Goal: Information Seeking & Learning: Learn about a topic

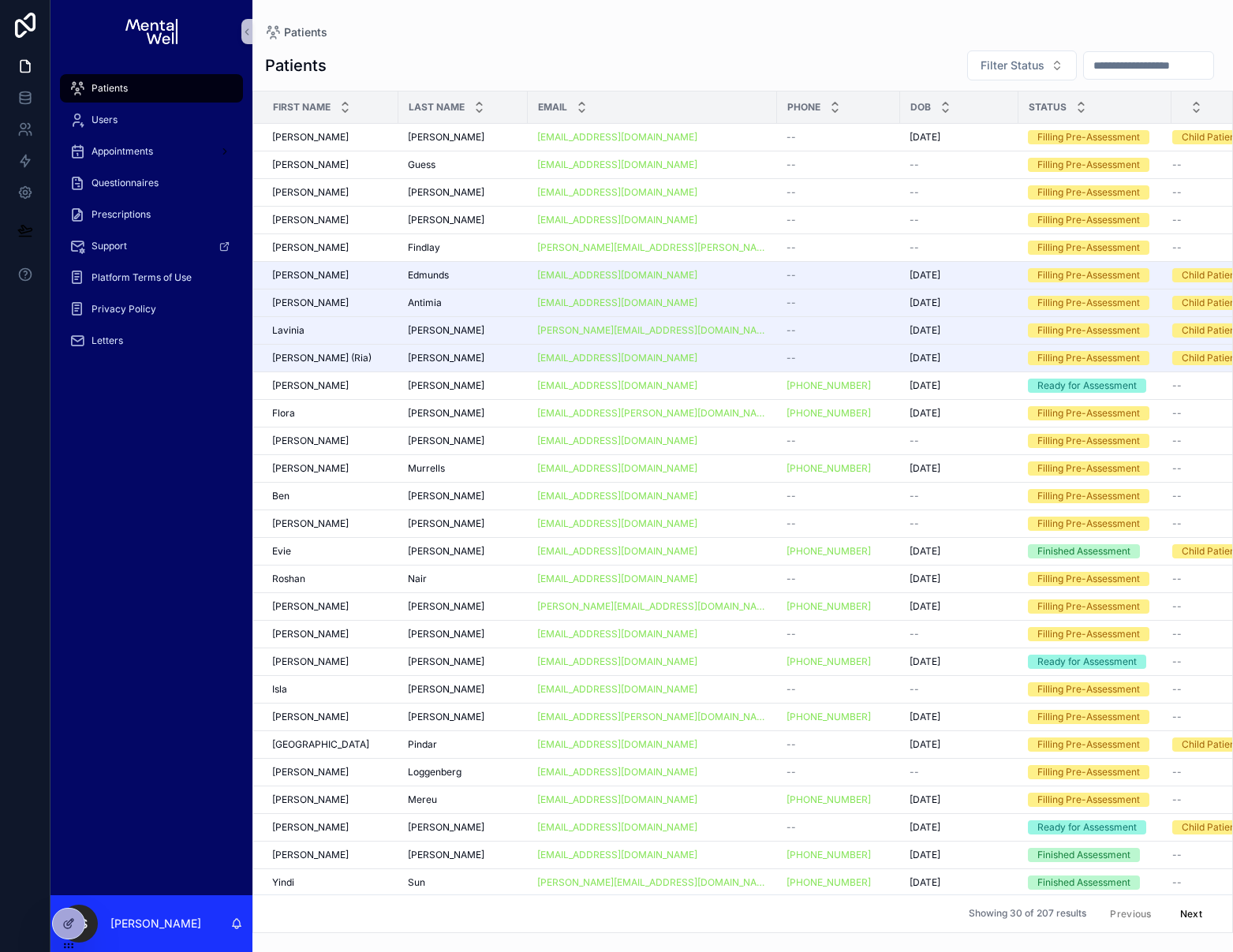
click at [1090, 65] on input "scrollable content" at bounding box center [1148, 65] width 129 height 22
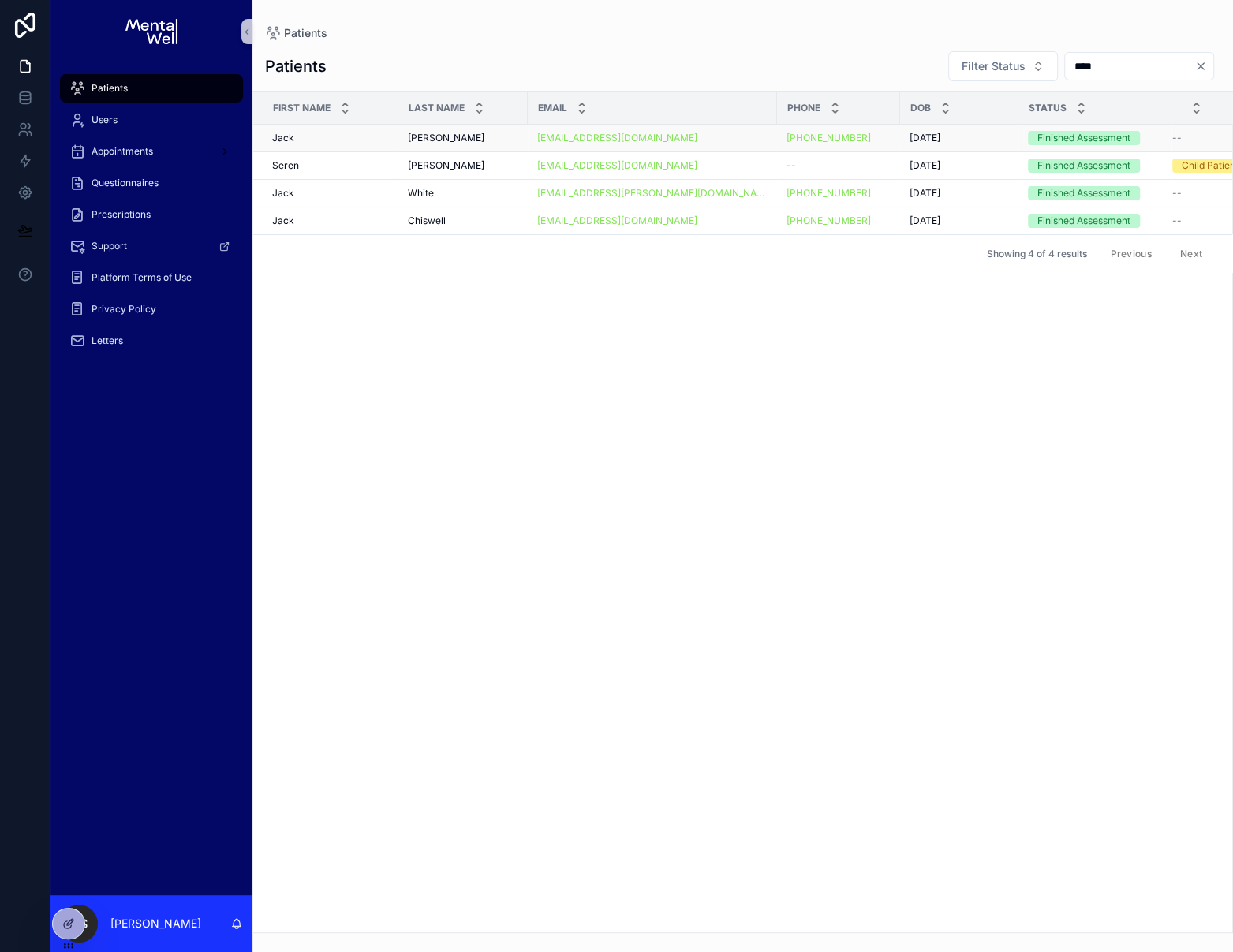
type input "****"
click at [460, 135] on div "[PERSON_NAME]" at bounding box center [462, 138] width 110 height 13
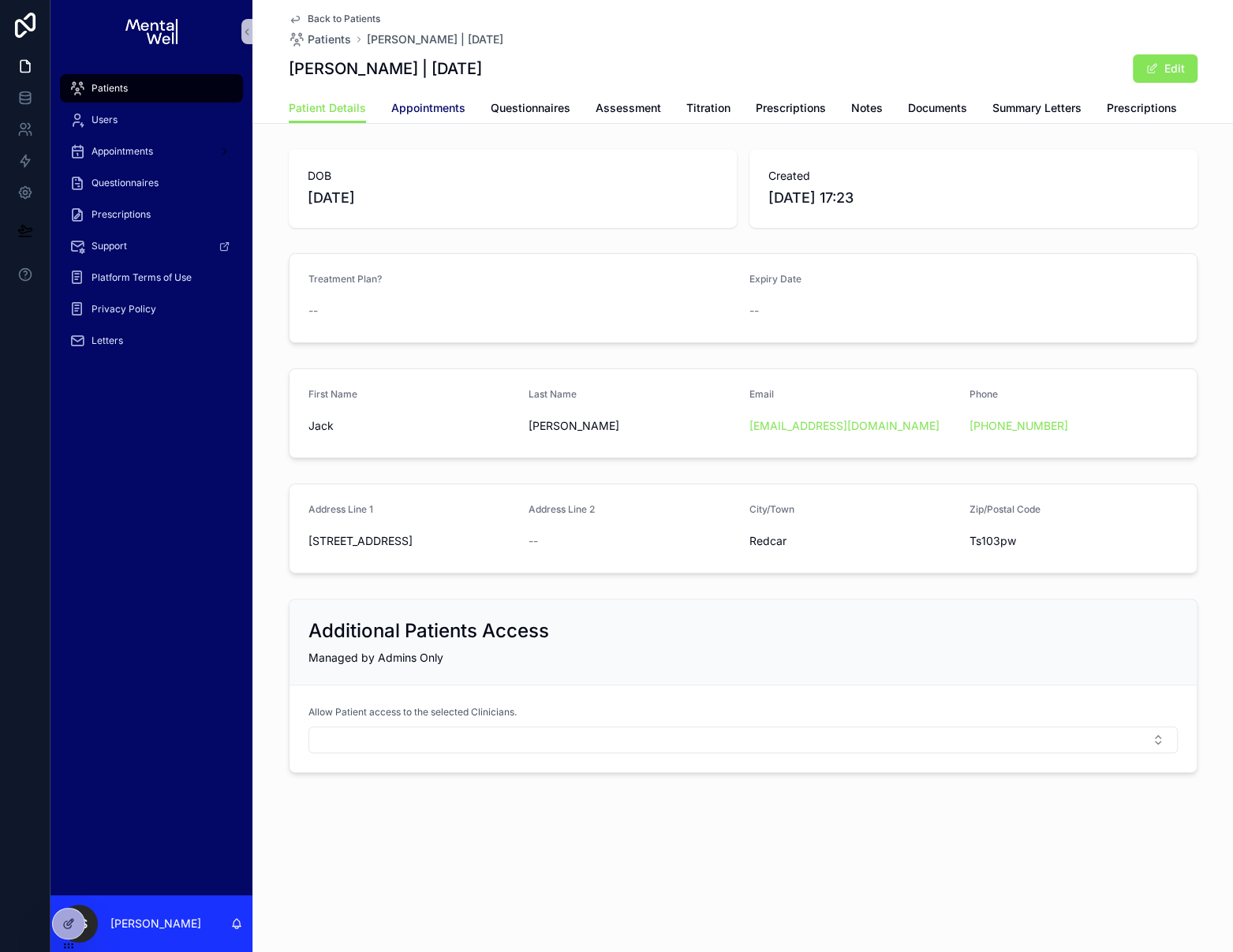
click at [433, 104] on span "Appointments" at bounding box center [428, 107] width 75 height 15
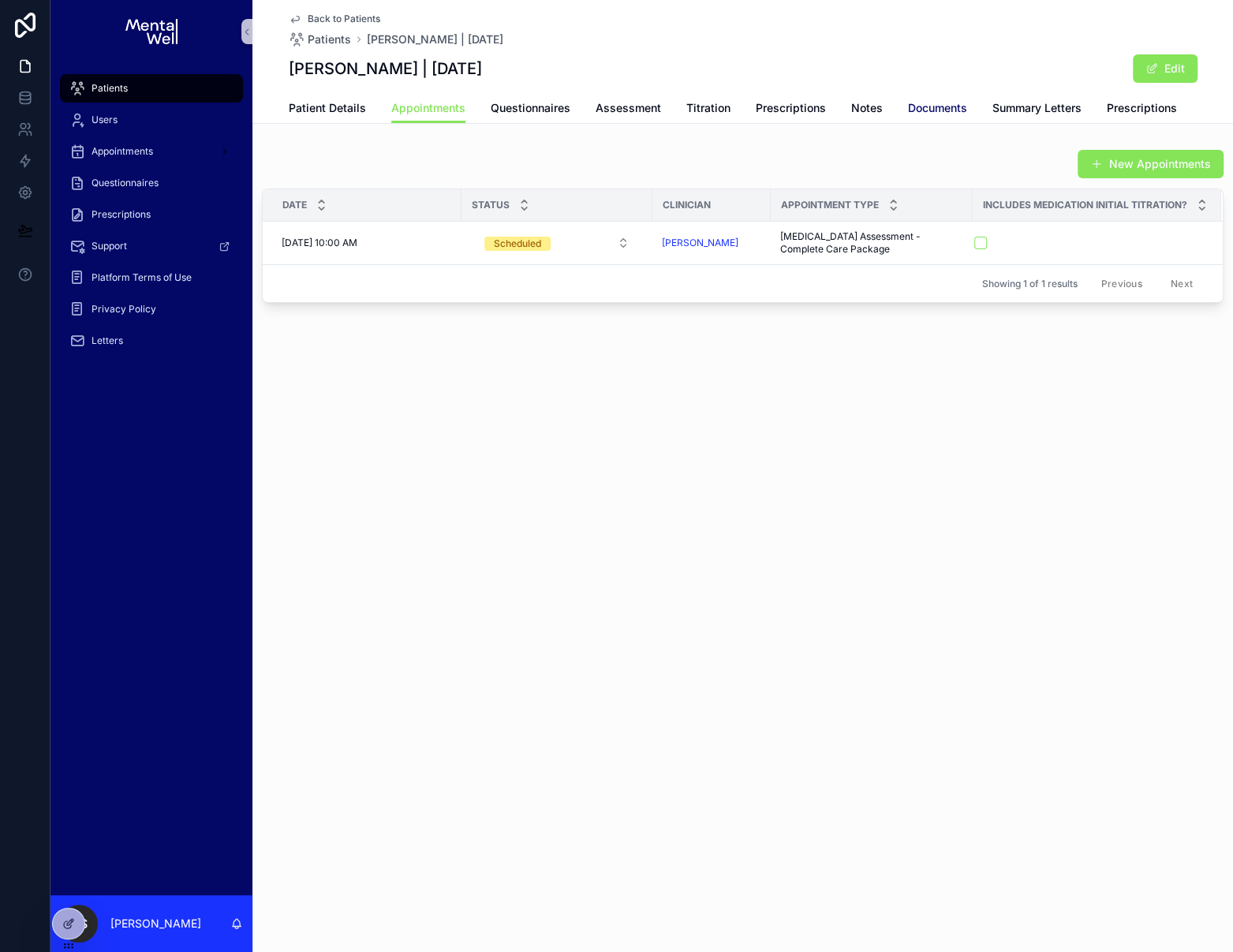
click at [932, 114] on span "Documents" at bounding box center [937, 107] width 59 height 15
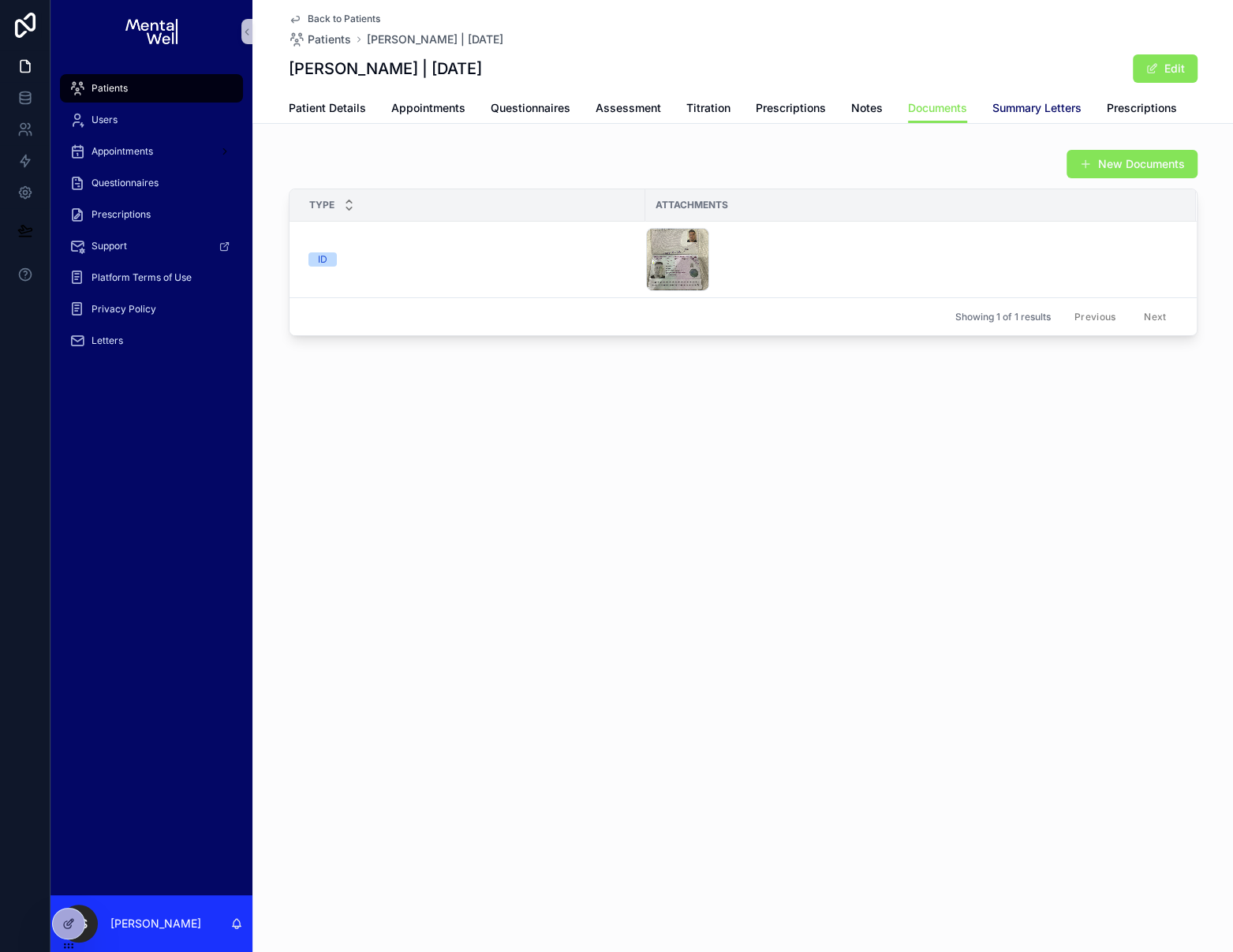
click at [1029, 103] on span "Summary Letters" at bounding box center [1037, 107] width 89 height 15
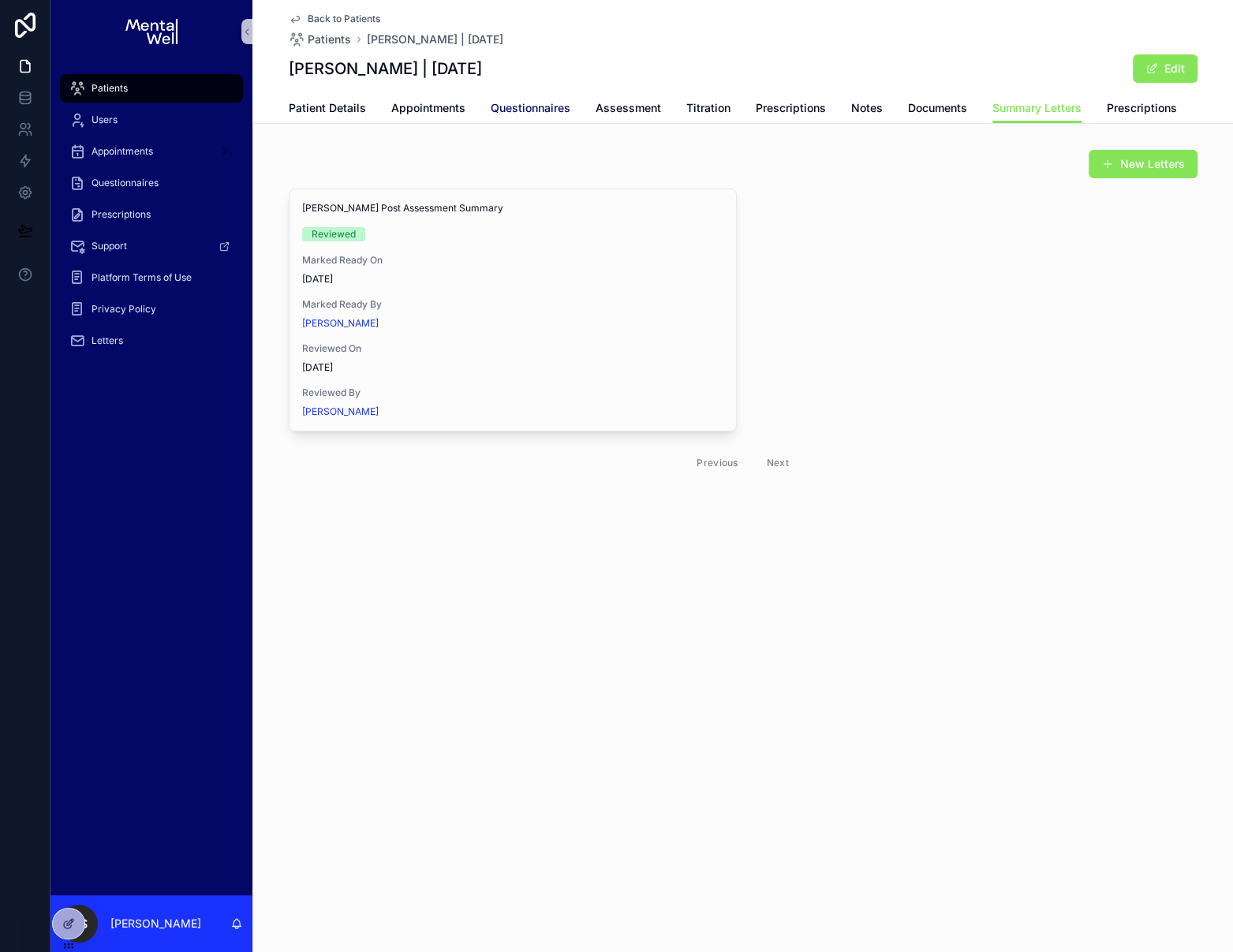
click at [510, 98] on link "Questionnaires" at bounding box center [531, 109] width 80 height 32
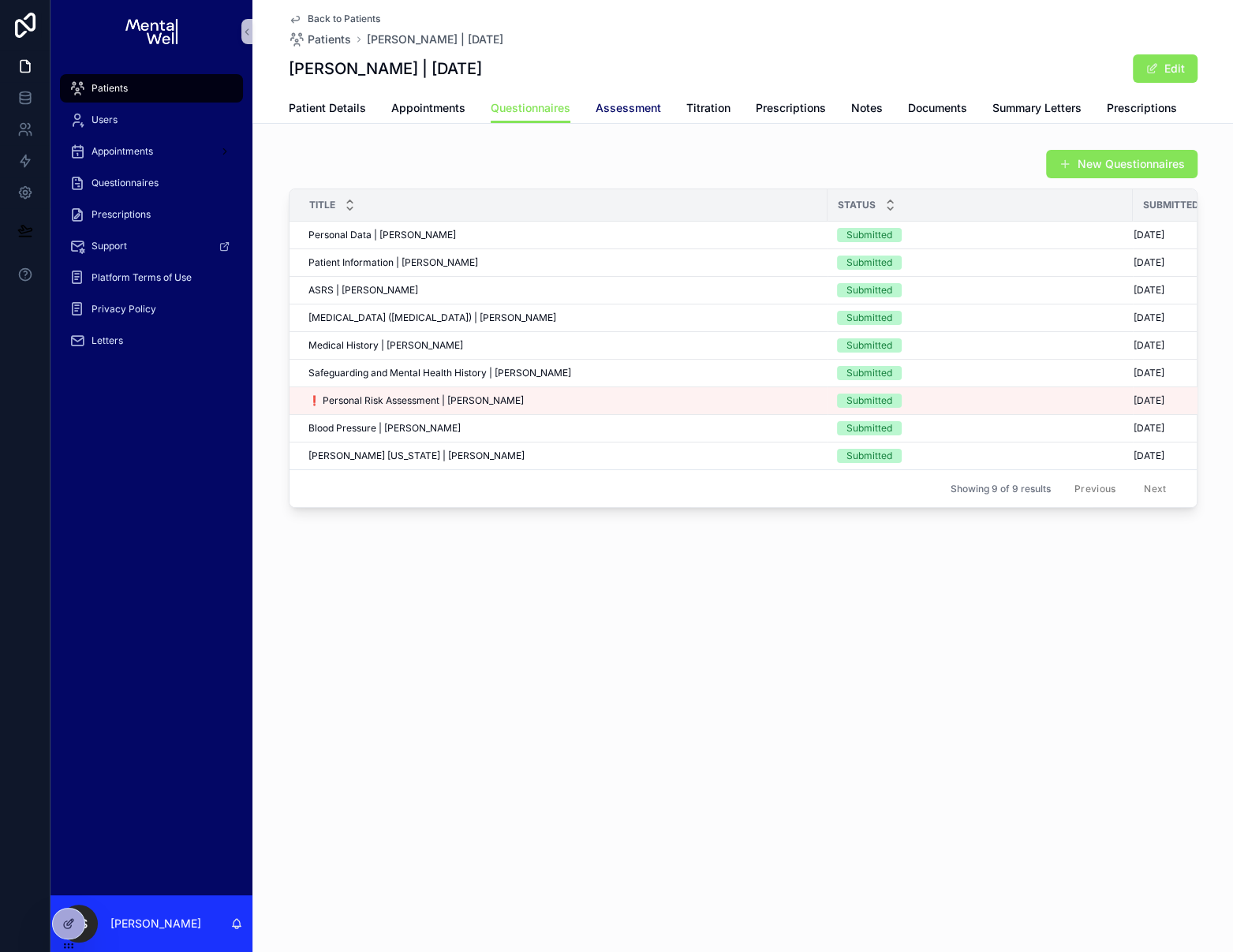
click at [621, 105] on span "Assessment" at bounding box center [628, 107] width 65 height 15
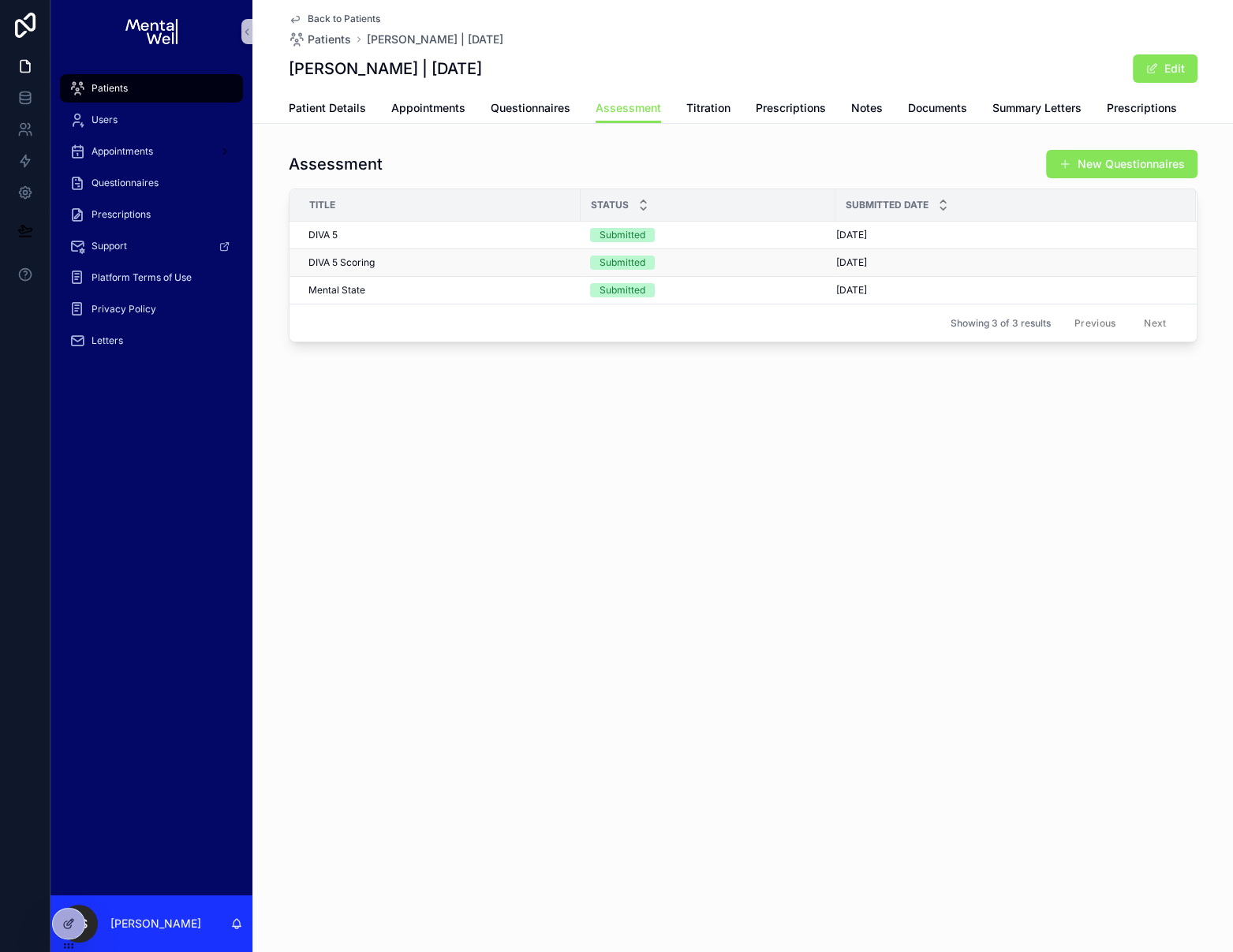
click at [455, 262] on div "DIVA 5 Scoring DIVA 5 Scoring" at bounding box center [439, 263] width 263 height 13
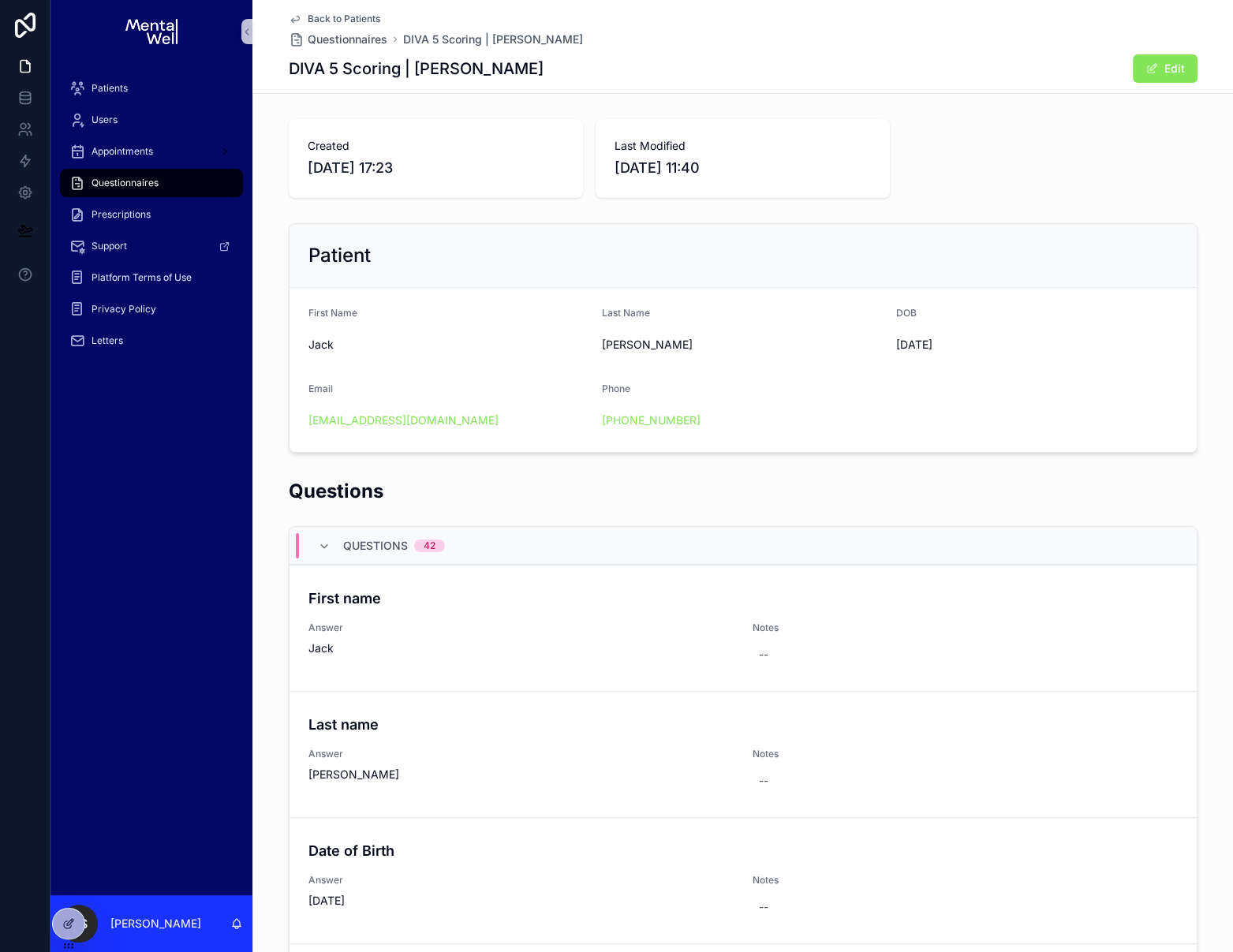
click at [342, 17] on span "Back to Patients" at bounding box center [344, 19] width 73 height 13
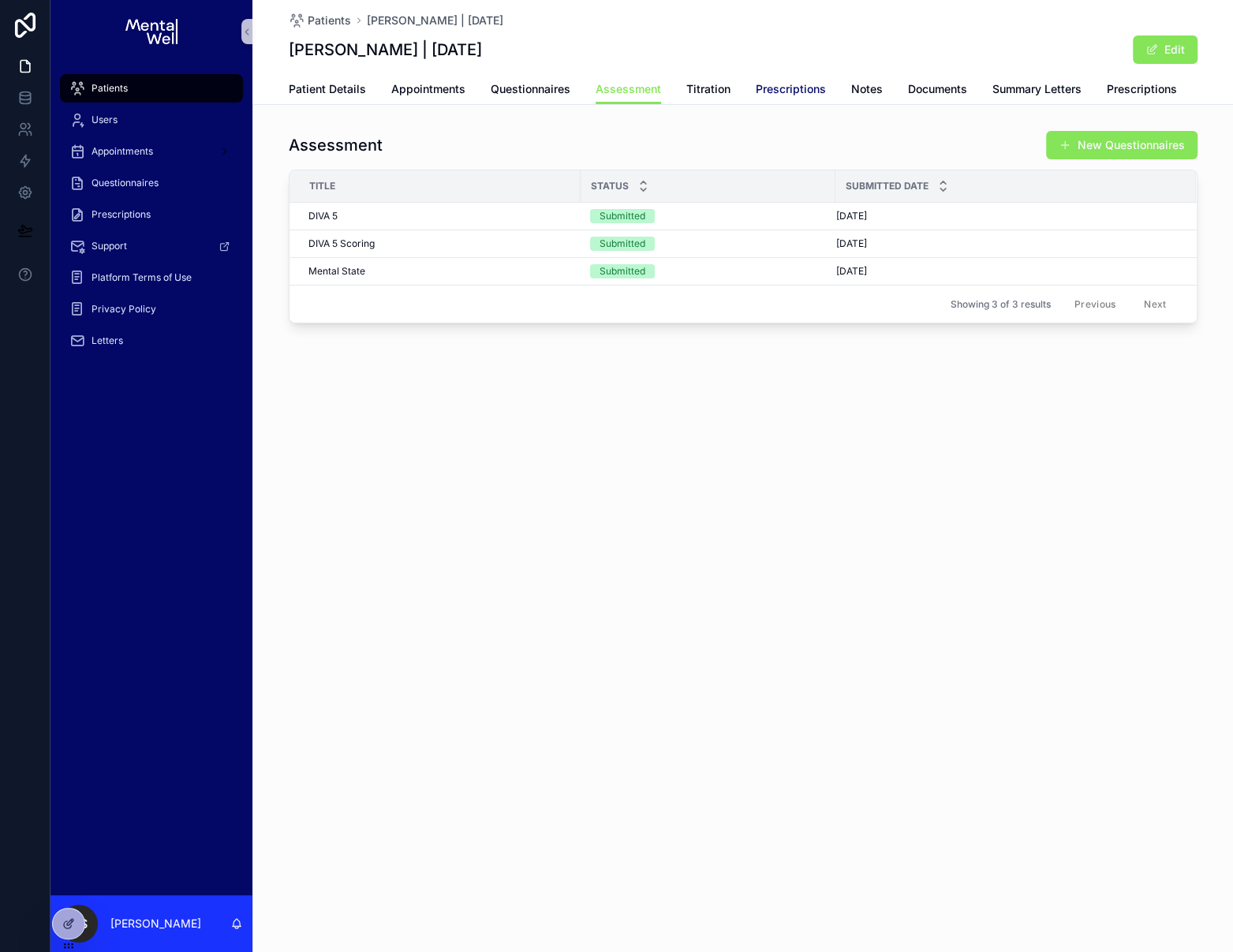
click at [763, 86] on span "Prescriptions" at bounding box center [790, 88] width 70 height 15
